Goal: Find specific page/section: Find specific page/section

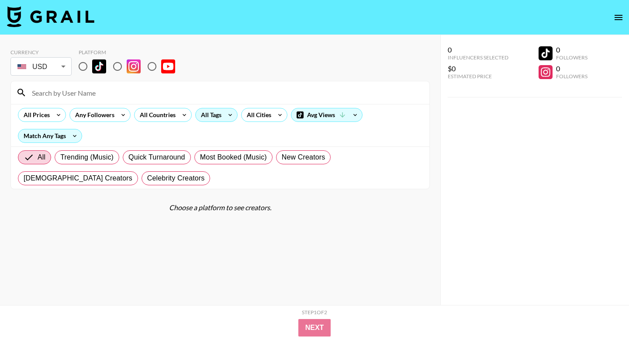
click at [224, 110] on icon at bounding box center [230, 114] width 14 height 13
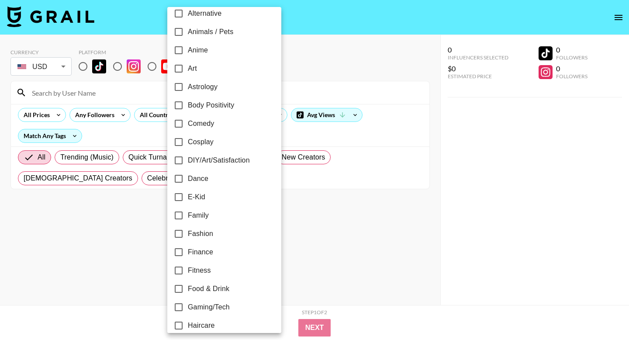
scroll to position [67, 0]
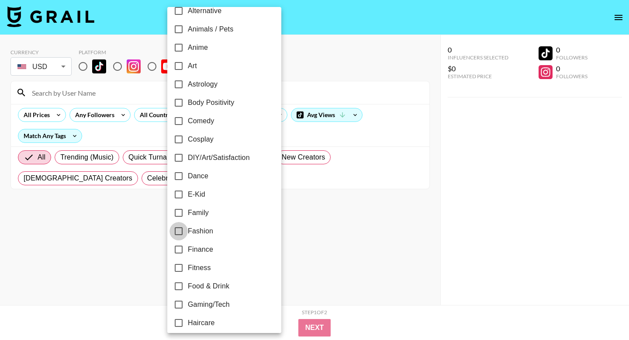
click at [182, 229] on input "Fashion" at bounding box center [178, 231] width 18 height 18
checkbox input "true"
click at [334, 234] on div at bounding box center [314, 170] width 629 height 340
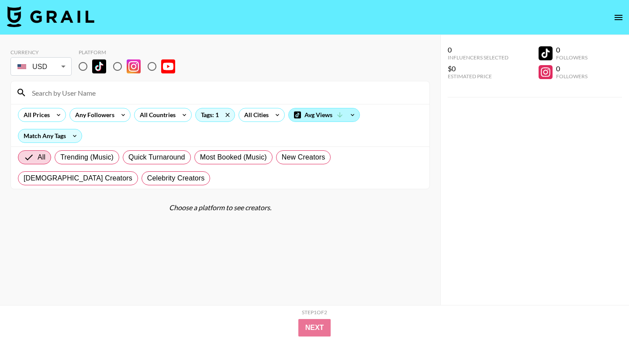
click at [327, 120] on div "Avg Views" at bounding box center [324, 114] width 71 height 13
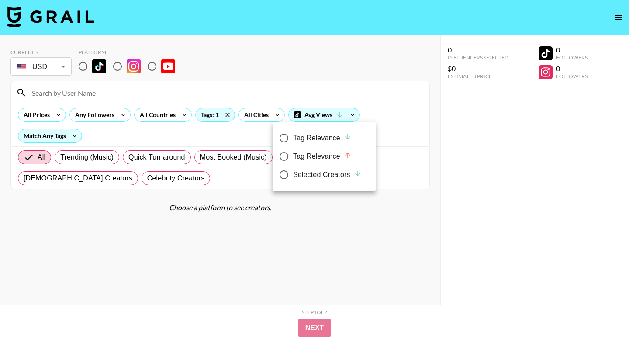
click at [335, 94] on div at bounding box center [314, 170] width 629 height 340
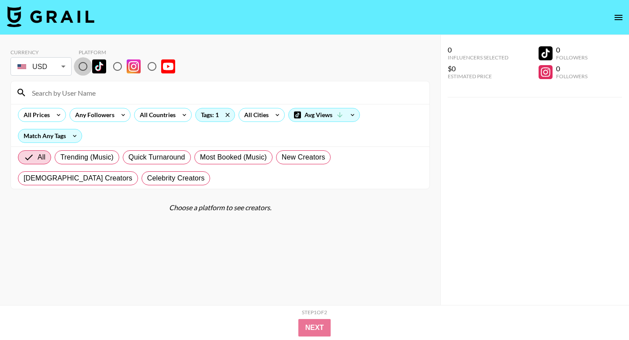
click at [92, 62] on input "radio" at bounding box center [83, 66] width 18 height 18
radio input "true"
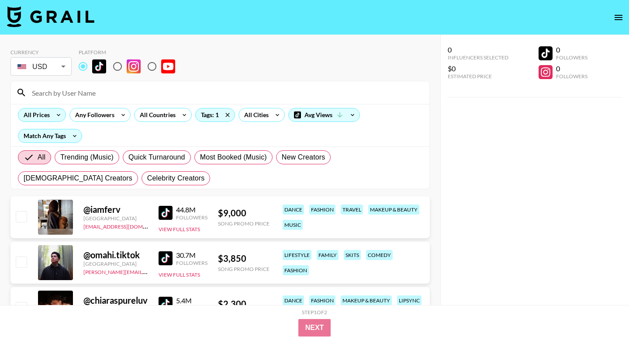
click at [58, 113] on icon at bounding box center [59, 114] width 14 height 13
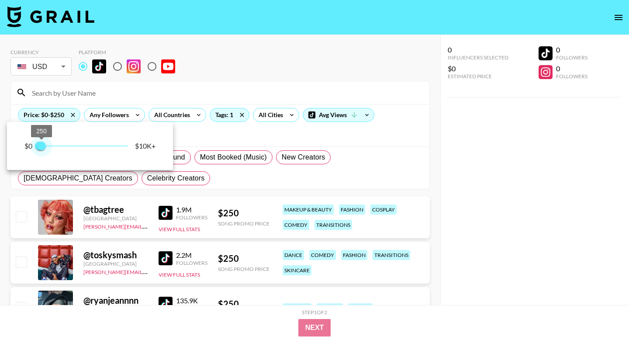
drag, startPoint x: 127, startPoint y: 149, endPoint x: 42, endPoint y: 150, distance: 85.1
click at [42, 150] on span "250" at bounding box center [41, 145] width 9 height 9
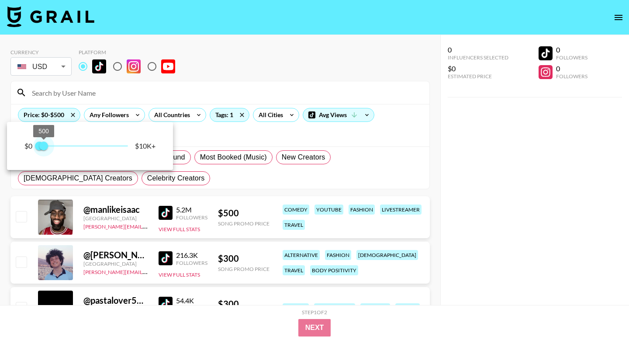
type input "250"
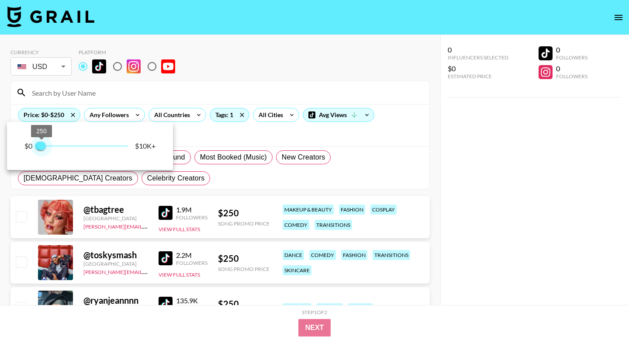
click at [43, 148] on span "250" at bounding box center [41, 145] width 9 height 9
click at [313, 190] on div at bounding box center [314, 170] width 629 height 340
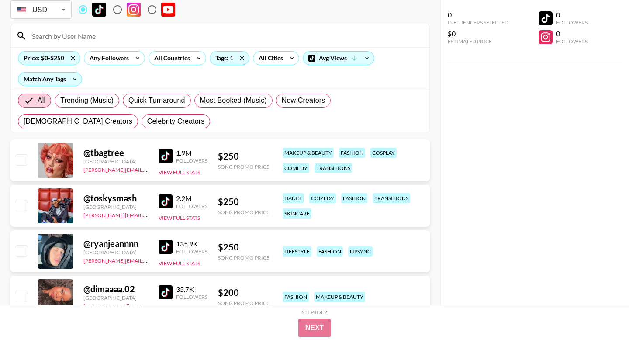
scroll to position [63, 0]
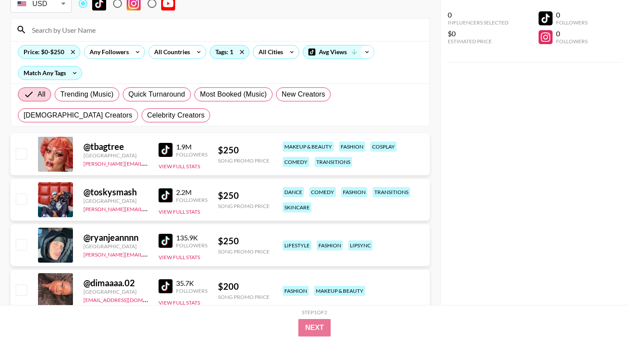
click at [363, 50] on icon at bounding box center [367, 51] width 14 height 13
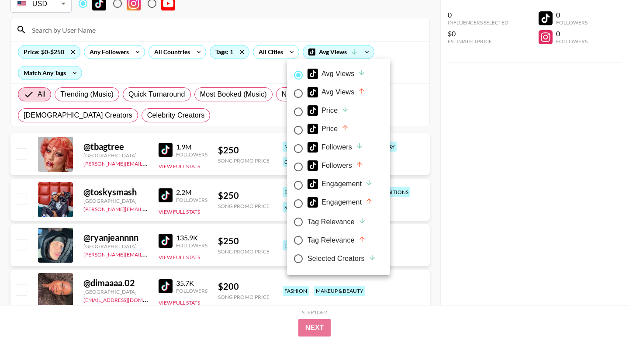
click at [229, 131] on div at bounding box center [314, 170] width 629 height 340
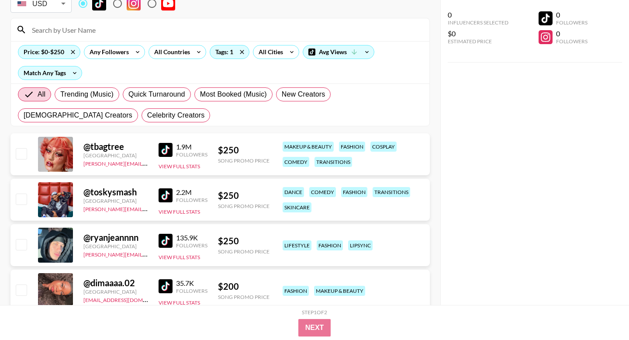
click at [161, 151] on img at bounding box center [165, 150] width 14 height 14
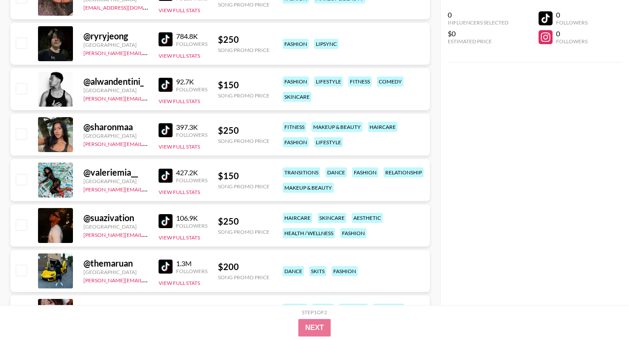
scroll to position [322, 0]
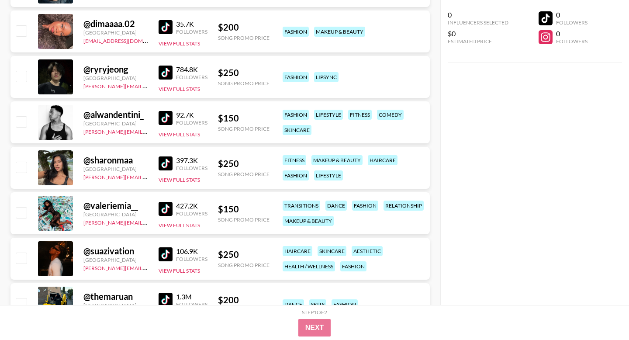
click at [169, 113] on img at bounding box center [165, 118] width 14 height 14
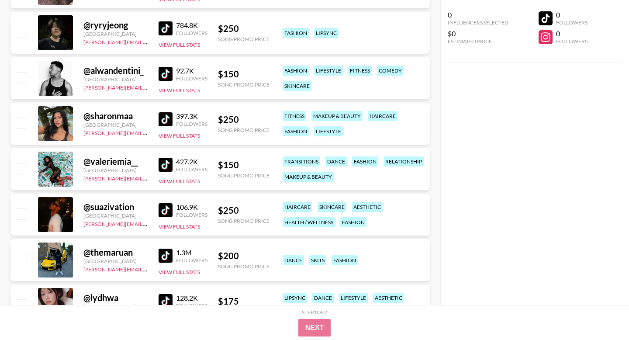
click at [170, 160] on img at bounding box center [165, 165] width 14 height 14
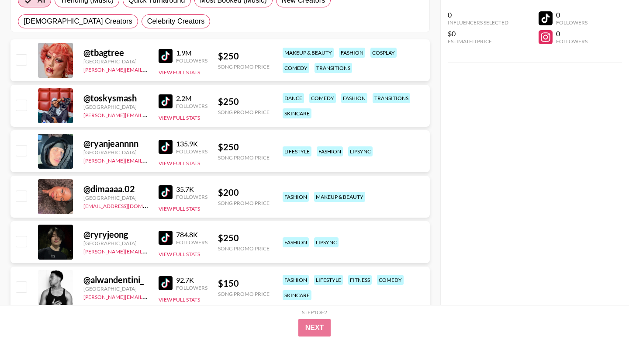
scroll to position [0, 0]
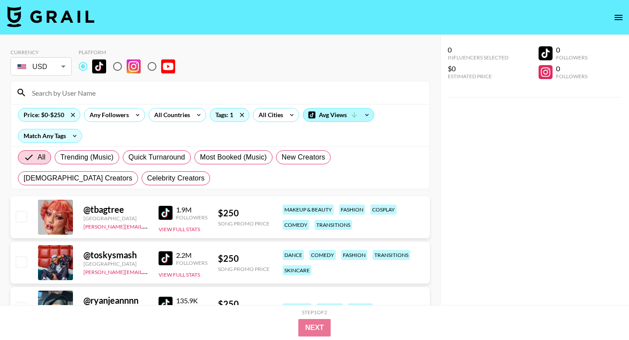
click at [316, 115] on div "Avg Views" at bounding box center [338, 114] width 71 height 13
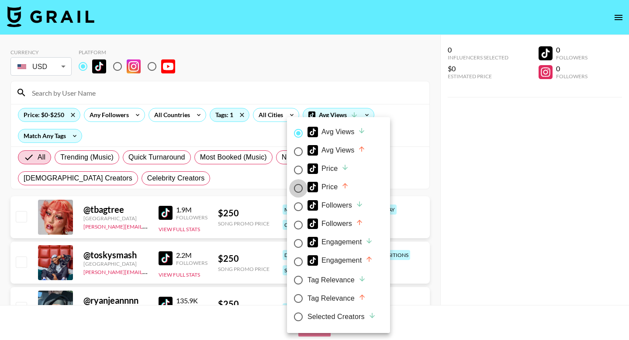
click at [295, 188] on input "Price" at bounding box center [298, 188] width 18 height 18
radio input "true"
radio input "false"
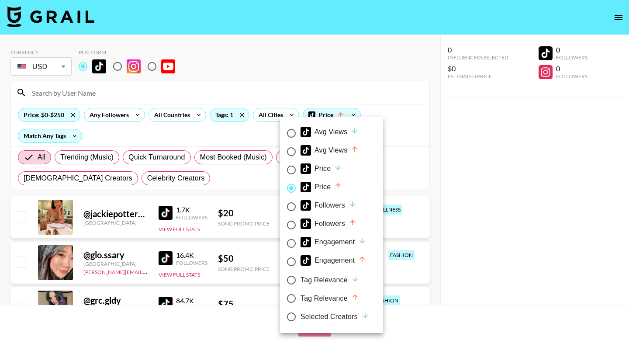
click at [227, 177] on div at bounding box center [314, 170] width 629 height 340
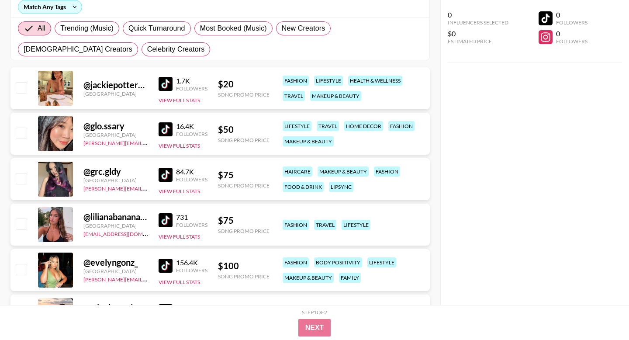
scroll to position [133, 0]
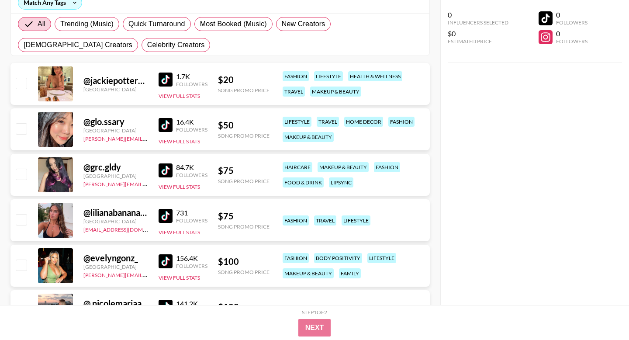
click at [170, 77] on img at bounding box center [165, 79] width 14 height 14
click at [170, 124] on img at bounding box center [165, 125] width 14 height 14
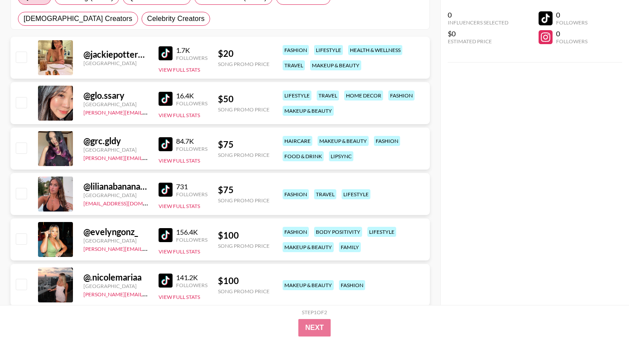
click at [166, 143] on img at bounding box center [165, 144] width 14 height 14
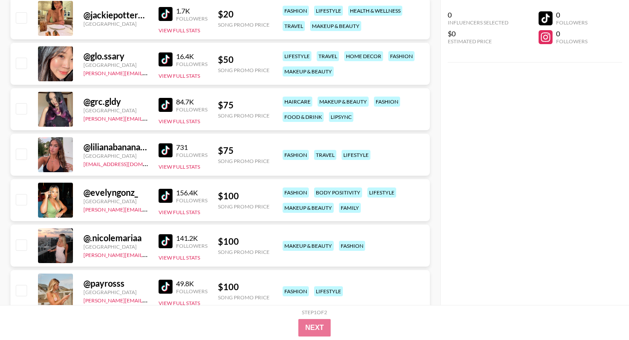
scroll to position [201, 0]
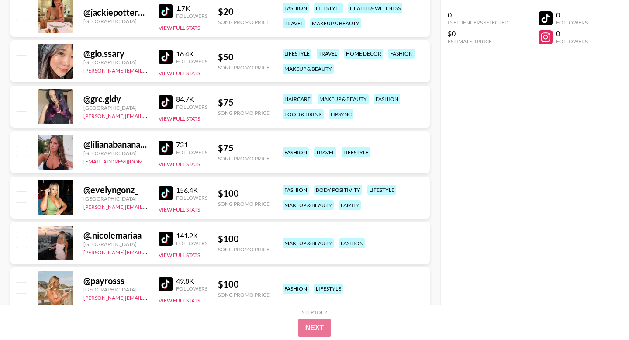
click at [163, 199] on img at bounding box center [165, 193] width 14 height 14
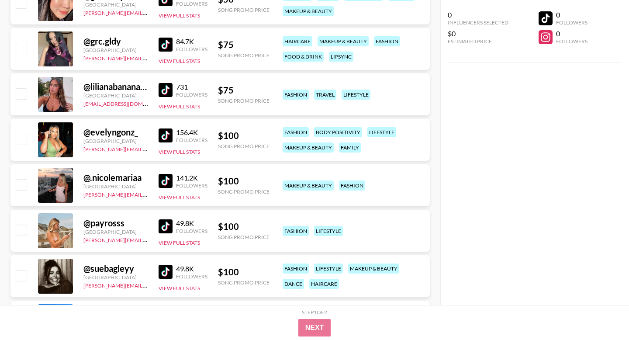
click at [168, 179] on img at bounding box center [165, 181] width 14 height 14
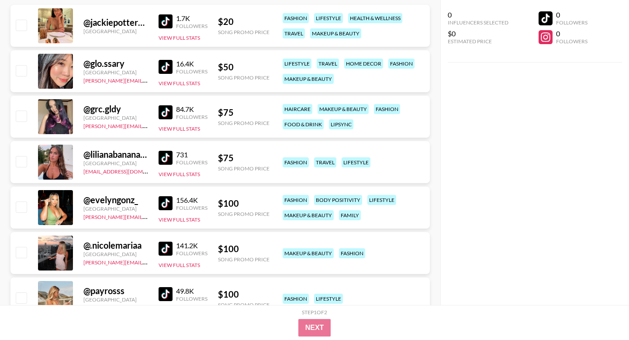
scroll to position [0, 0]
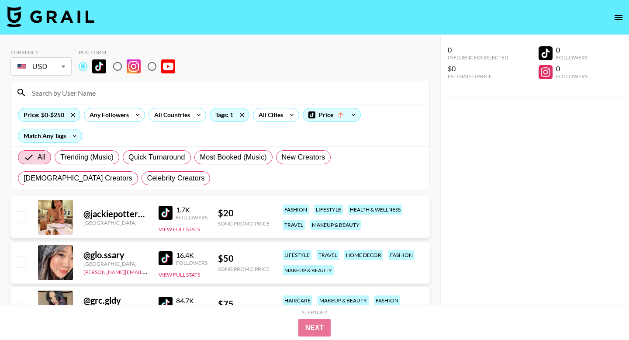
click at [150, 83] on div at bounding box center [220, 92] width 418 height 23
click at [145, 88] on input at bounding box center [225, 93] width 397 height 14
paste input "evelyngonz_"
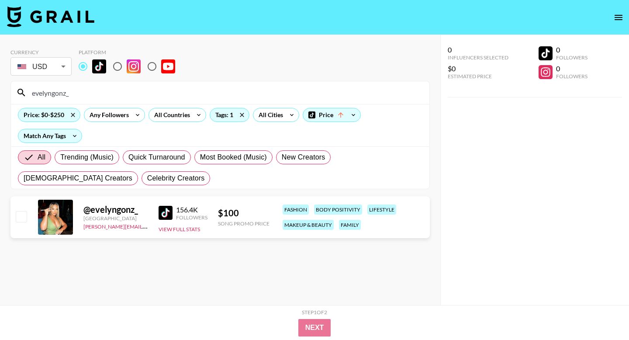
type input "evelyngonz_"
